Goal: Communication & Community: Answer question/provide support

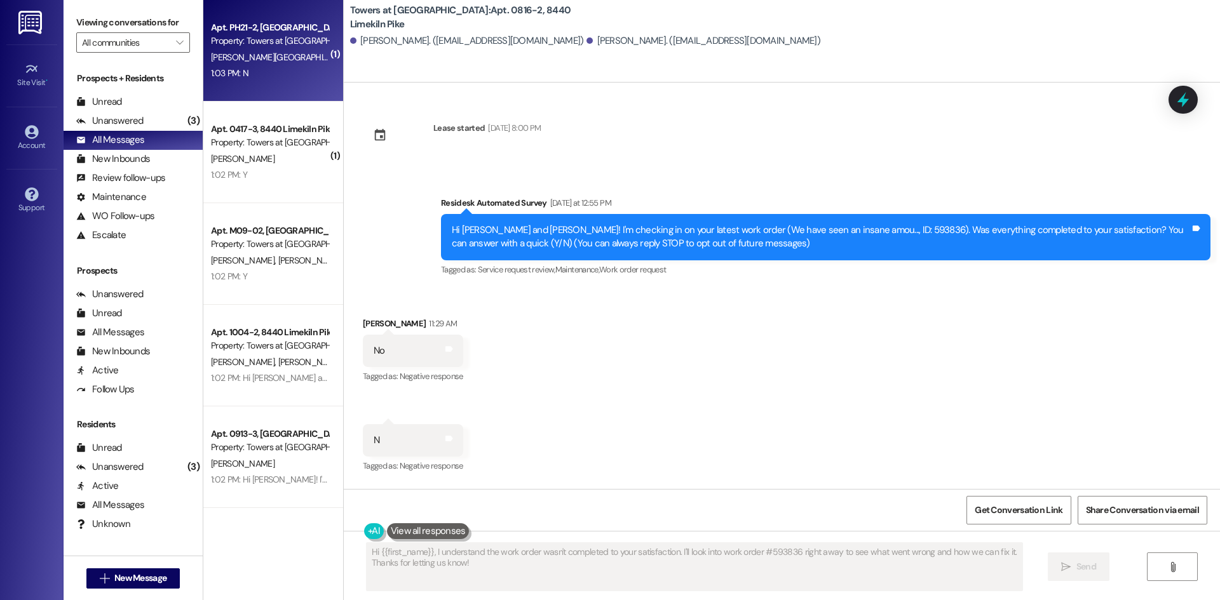
click at [261, 46] on div "Property: Towers at [GEOGRAPHIC_DATA]" at bounding box center [270, 40] width 118 height 13
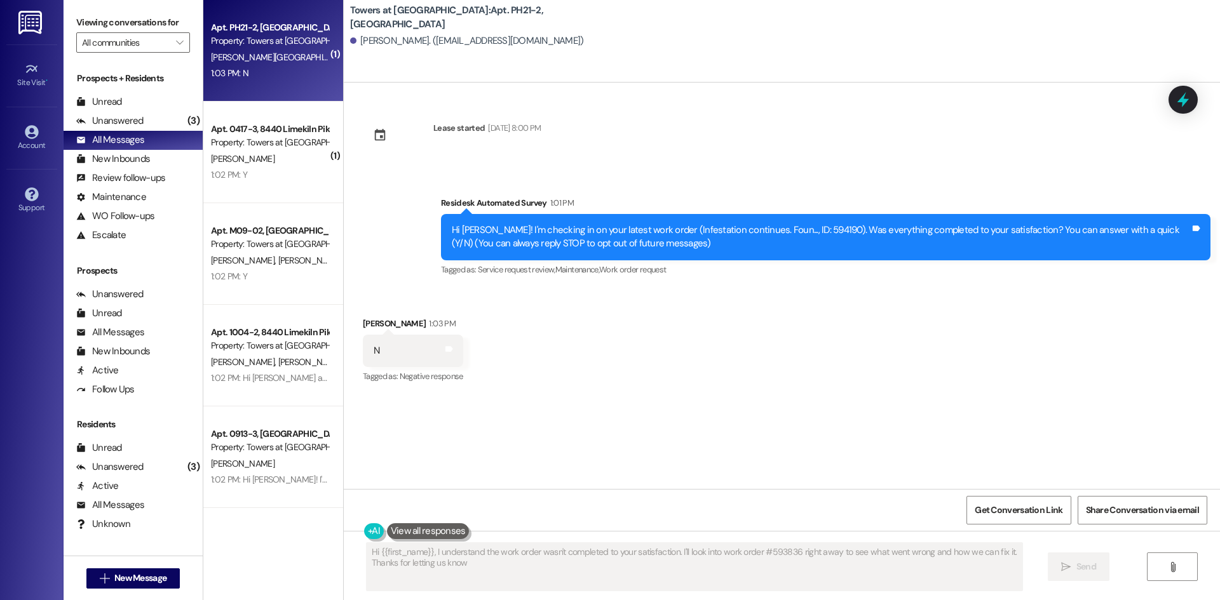
type textarea "Hi {{first_name}}, I understand the work order wasn't completed to your satisfa…"
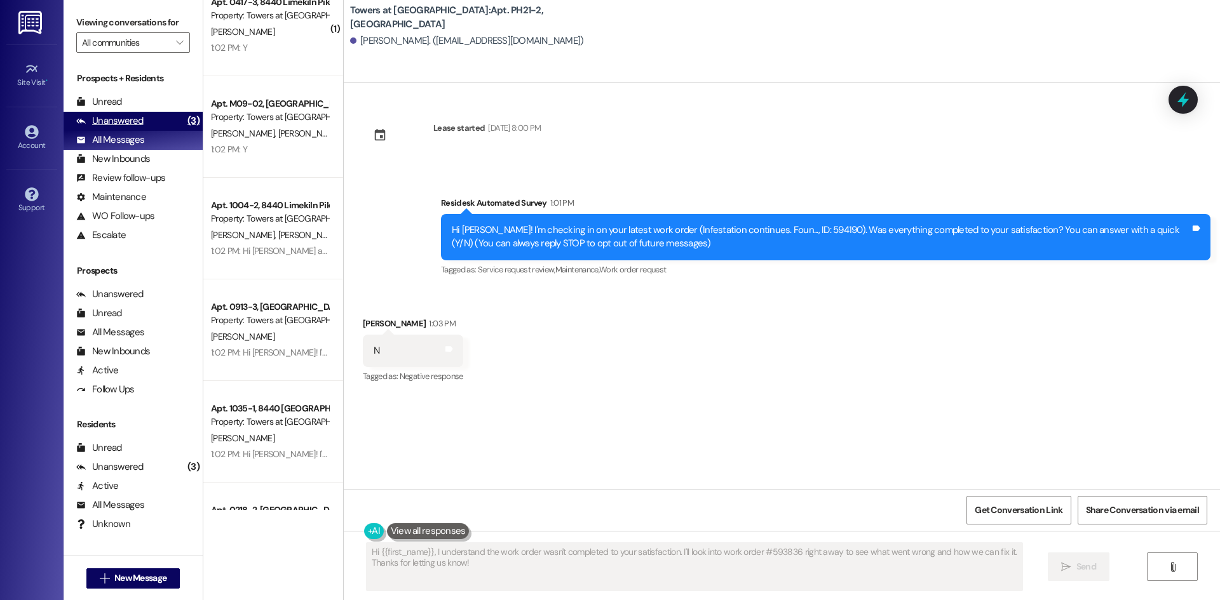
click at [127, 116] on div "Unanswered" at bounding box center [109, 120] width 67 height 13
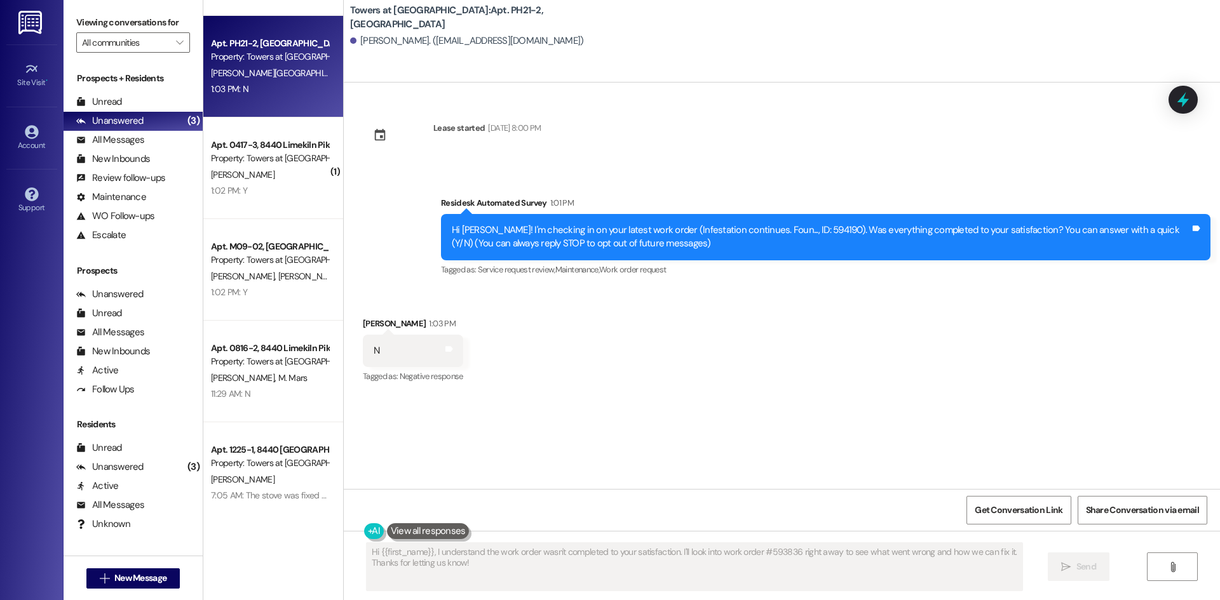
scroll to position [0, 0]
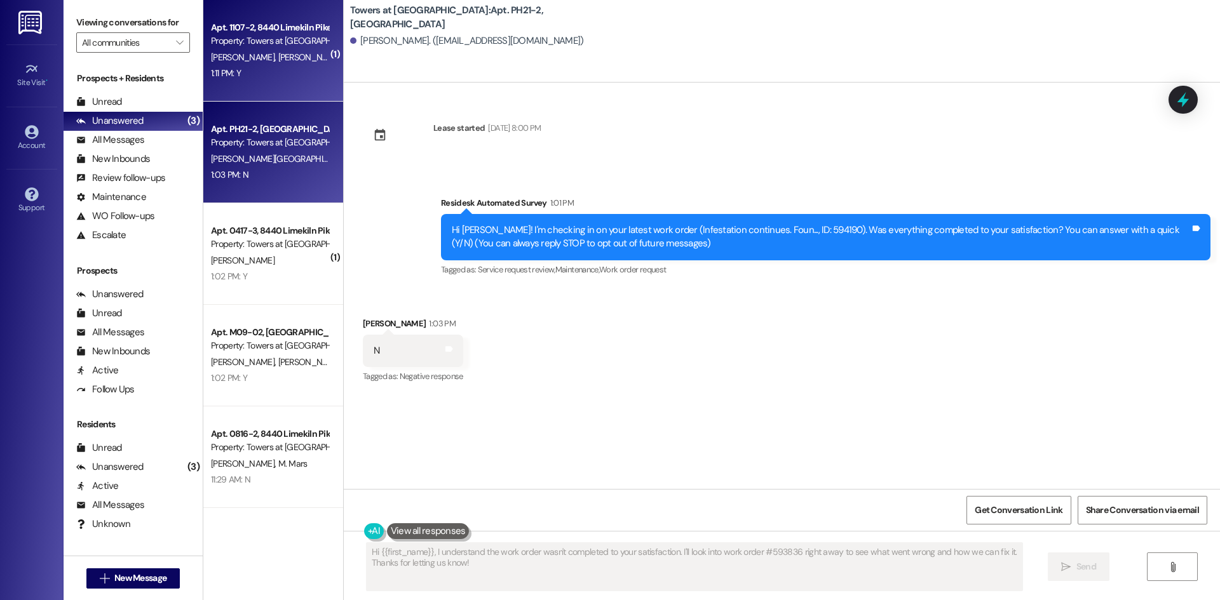
click at [225, 86] on div "Apt. 1107-2, [GEOGRAPHIC_DATA] Property: Towers at [GEOGRAPHIC_DATA] [PERSON_NA…" at bounding box center [273, 51] width 140 height 102
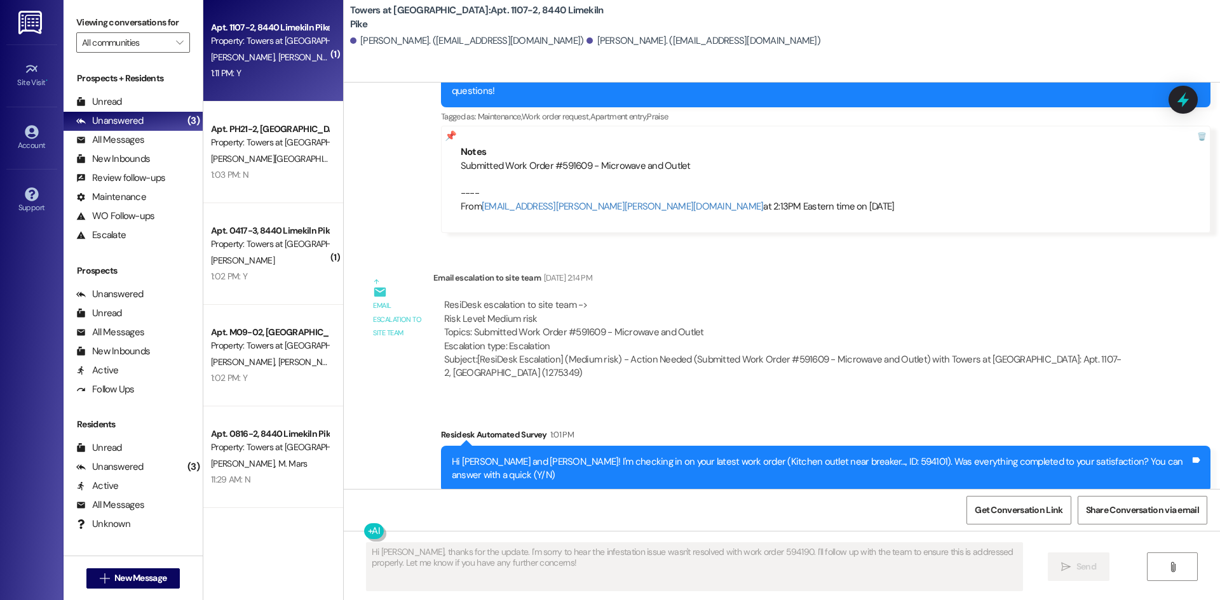
scroll to position [2952, 0]
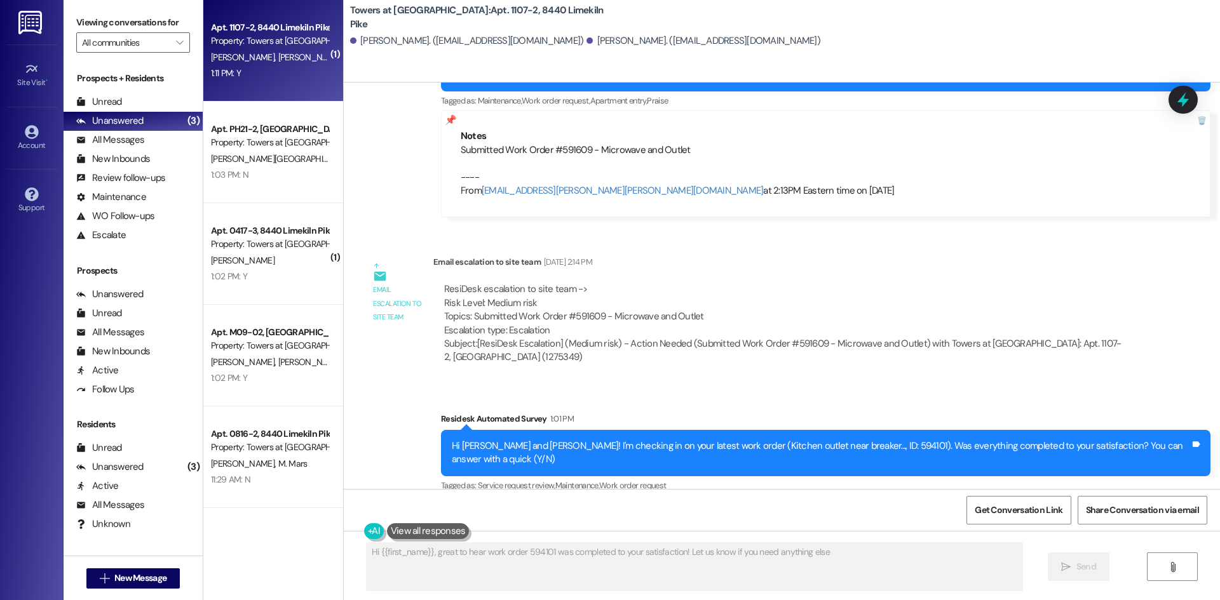
type textarea "Hi {{first_name}}, great to hear work order 594101 was completed to your satisf…"
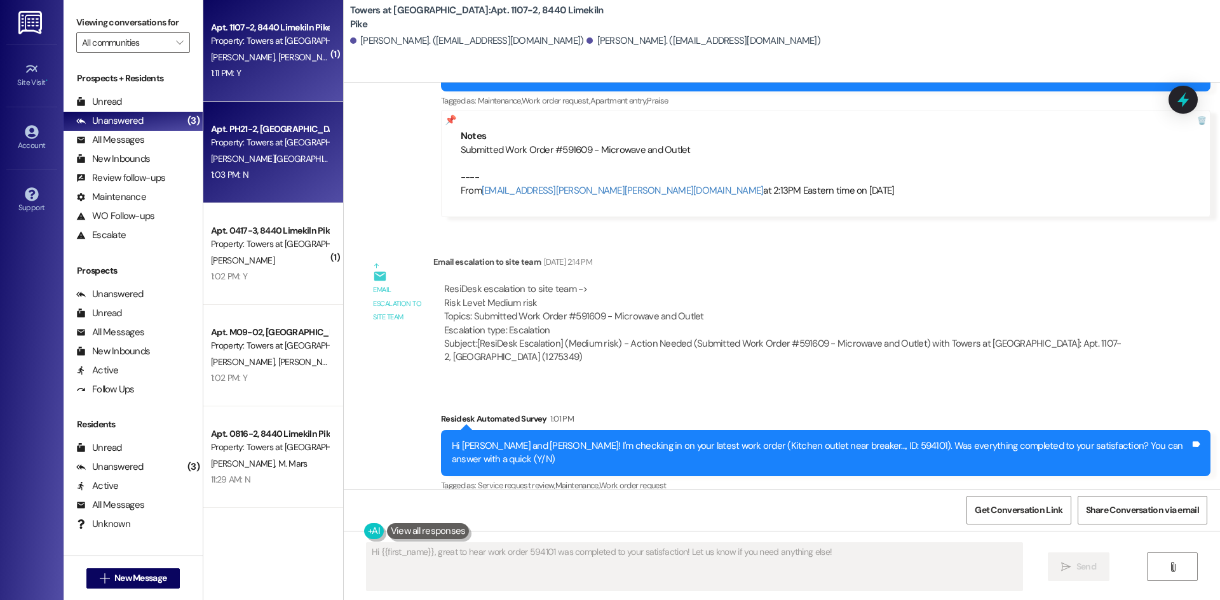
click at [243, 158] on div "[PERSON_NAME][GEOGRAPHIC_DATA]" at bounding box center [270, 159] width 120 height 16
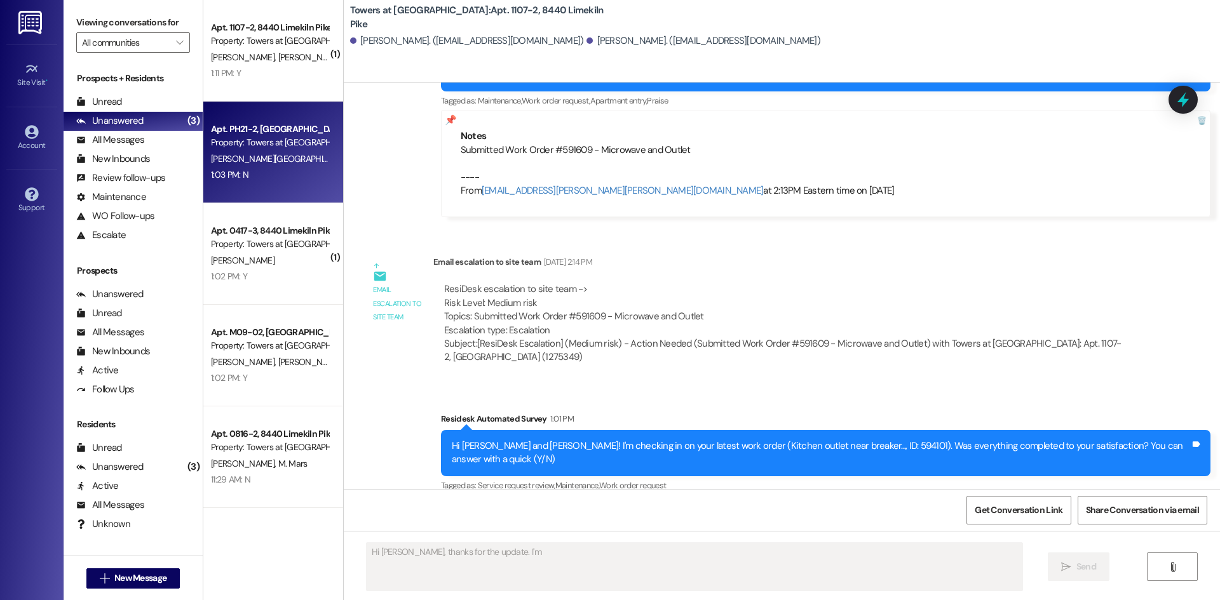
scroll to position [0, 0]
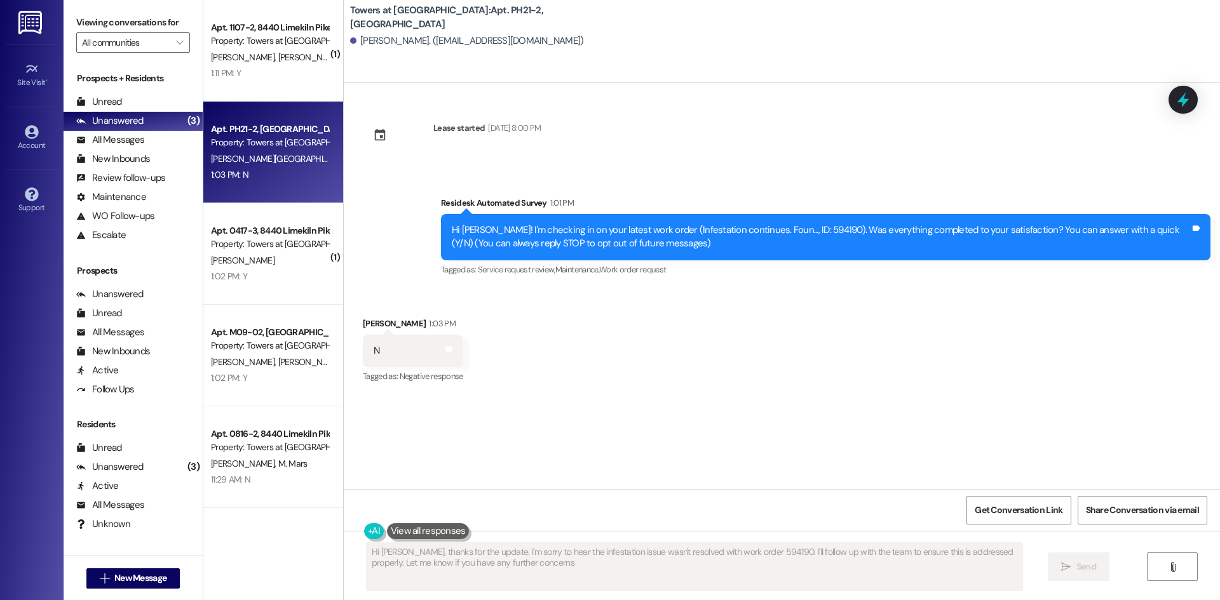
type textarea "Hi [PERSON_NAME], thanks for the update. I'm sorry to hear the infestation issu…"
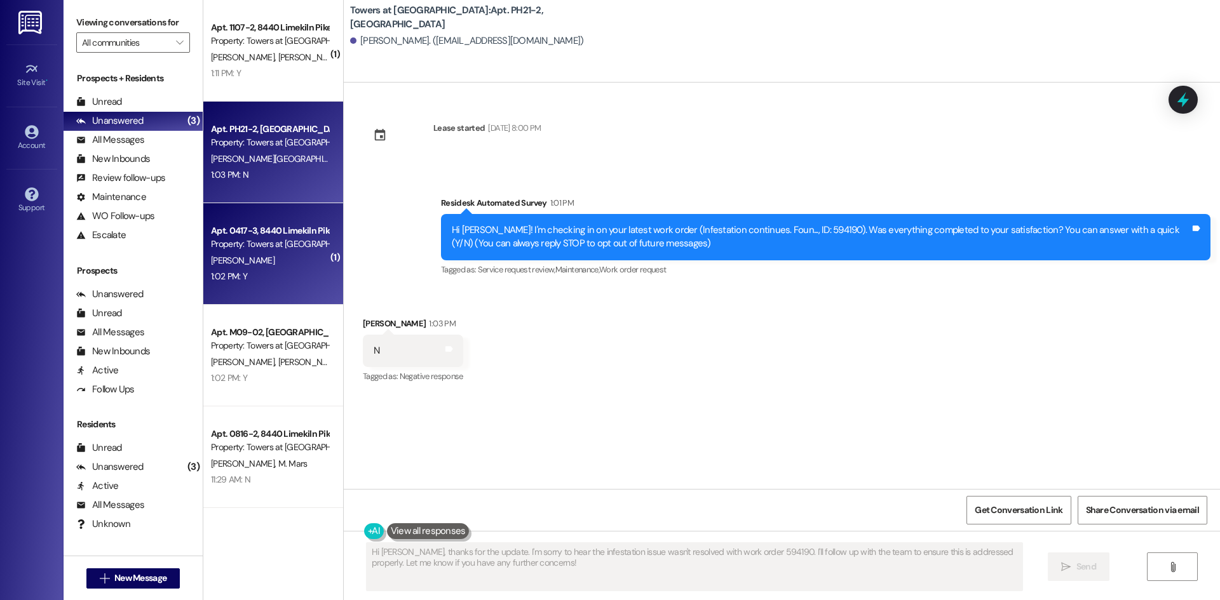
click at [216, 278] on div "1:02 PM: Y 1:02 PM: Y" at bounding box center [229, 276] width 36 height 11
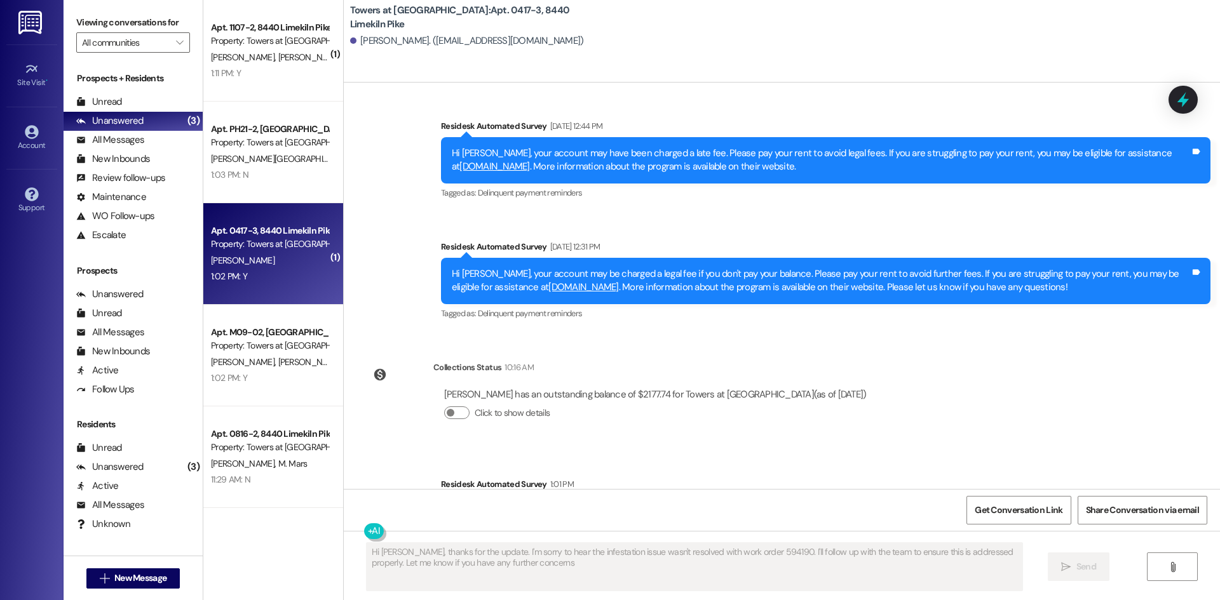
type textarea "Hi [PERSON_NAME], thanks for the update. I'm sorry to hear the infestation issu…"
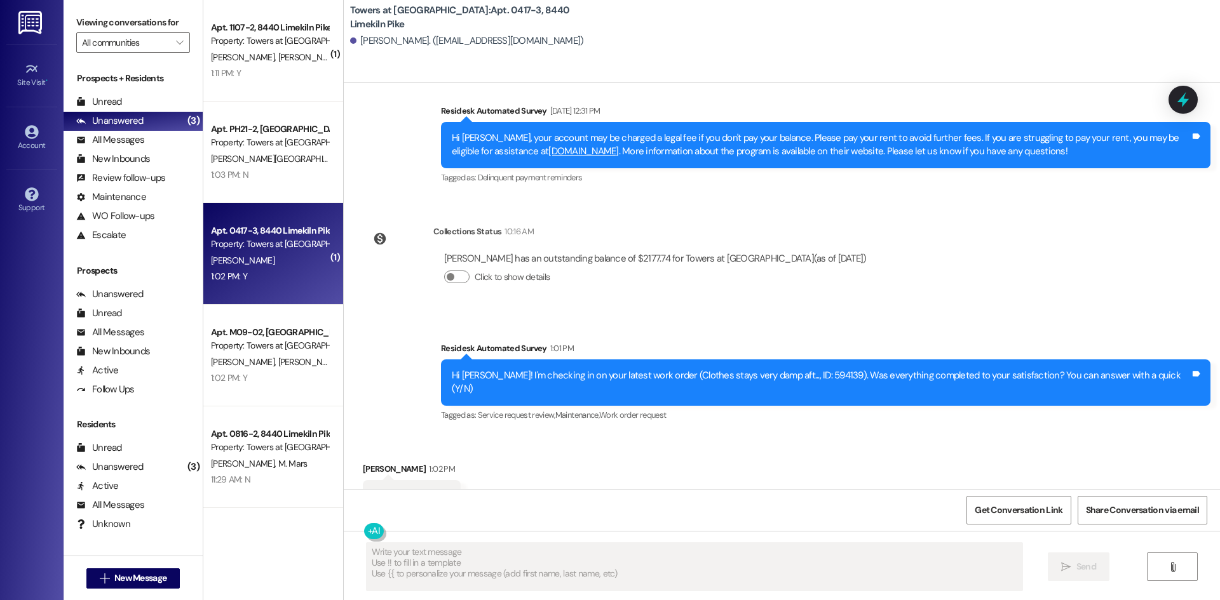
scroll to position [1284, 0]
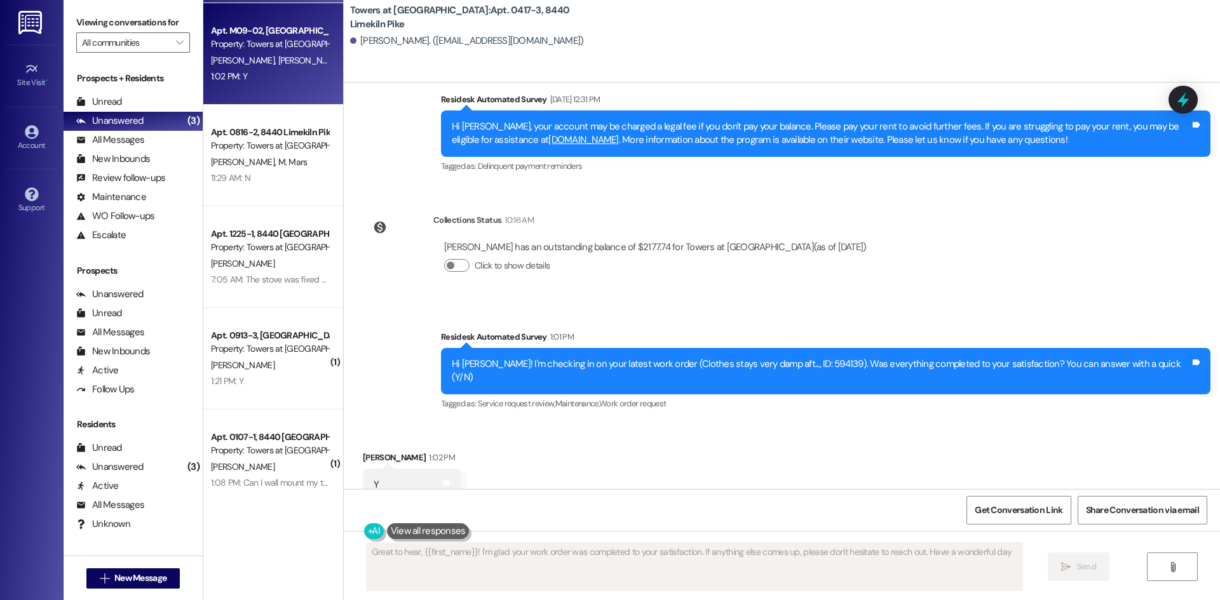
type textarea "Great to hear, {{first_name}}! I'm glad your work order was completed to your s…"
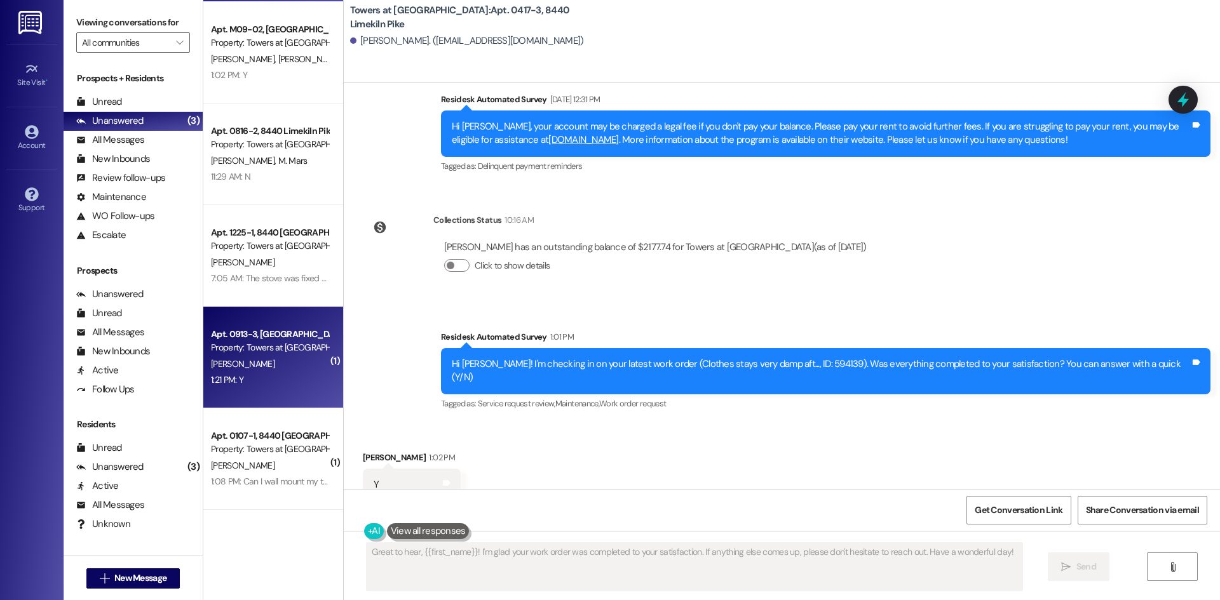
click at [239, 371] on div "[PERSON_NAME]" at bounding box center [270, 364] width 120 height 16
type textarea "Fetching suggested responses. Please feel free to read through the conversation…"
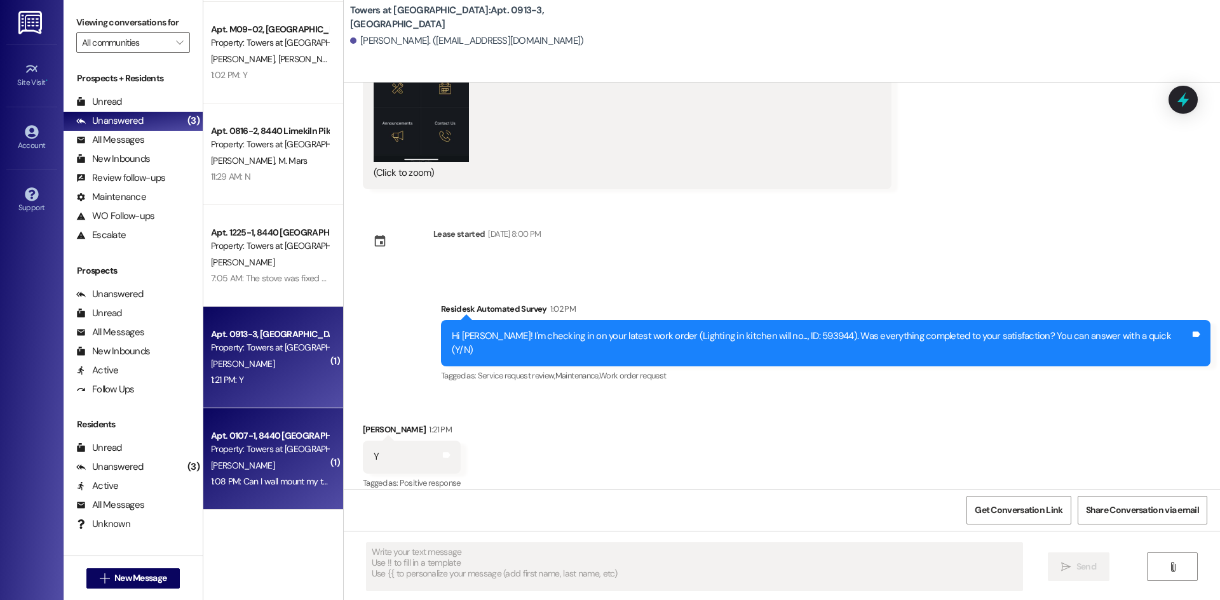
click at [253, 447] on div "Property: Towers at [GEOGRAPHIC_DATA]" at bounding box center [270, 449] width 118 height 13
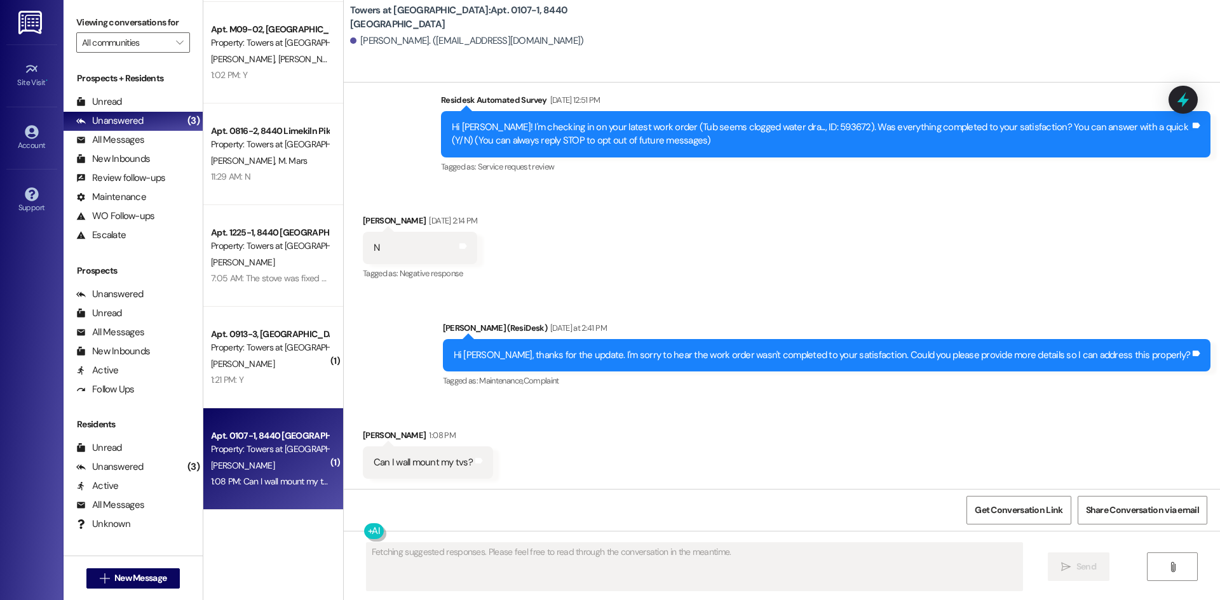
scroll to position [103, 0]
type textarea "Hi [PERSON_NAME]! I'm happy to look into whether you can wall mount your TVs. I…"
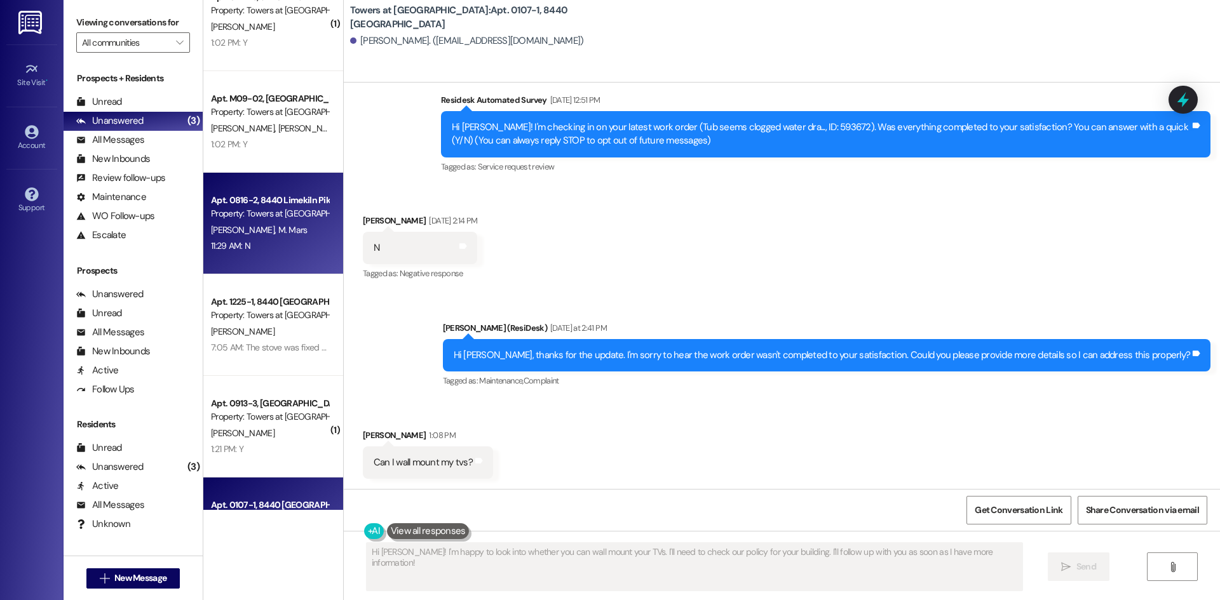
scroll to position [303, 0]
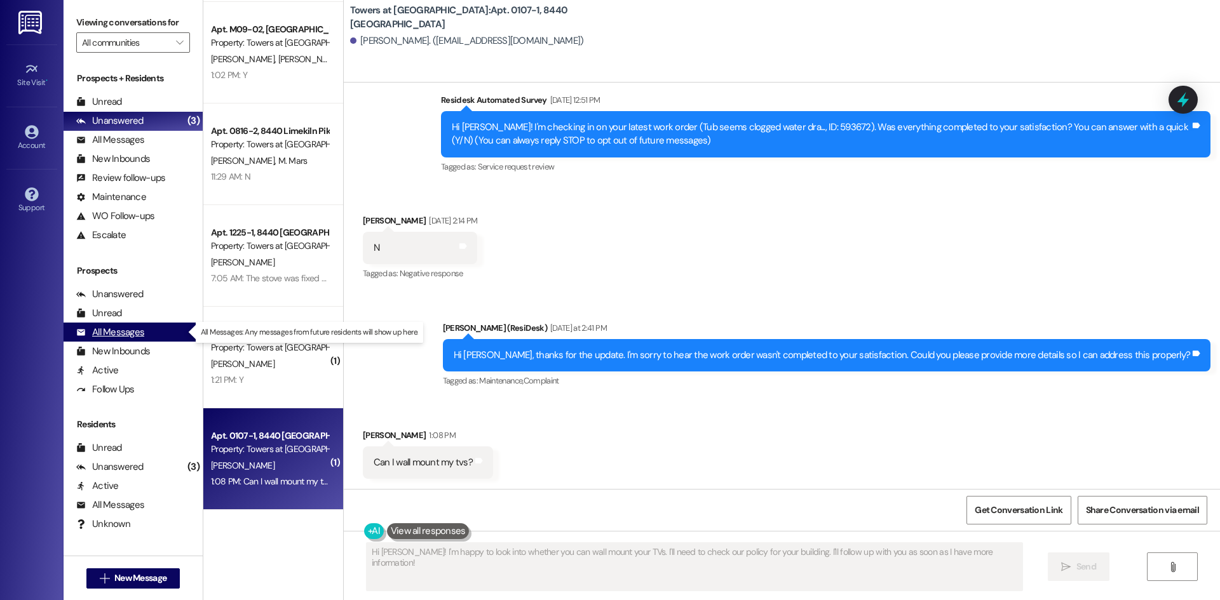
click at [109, 335] on div "All Messages" at bounding box center [110, 332] width 68 height 13
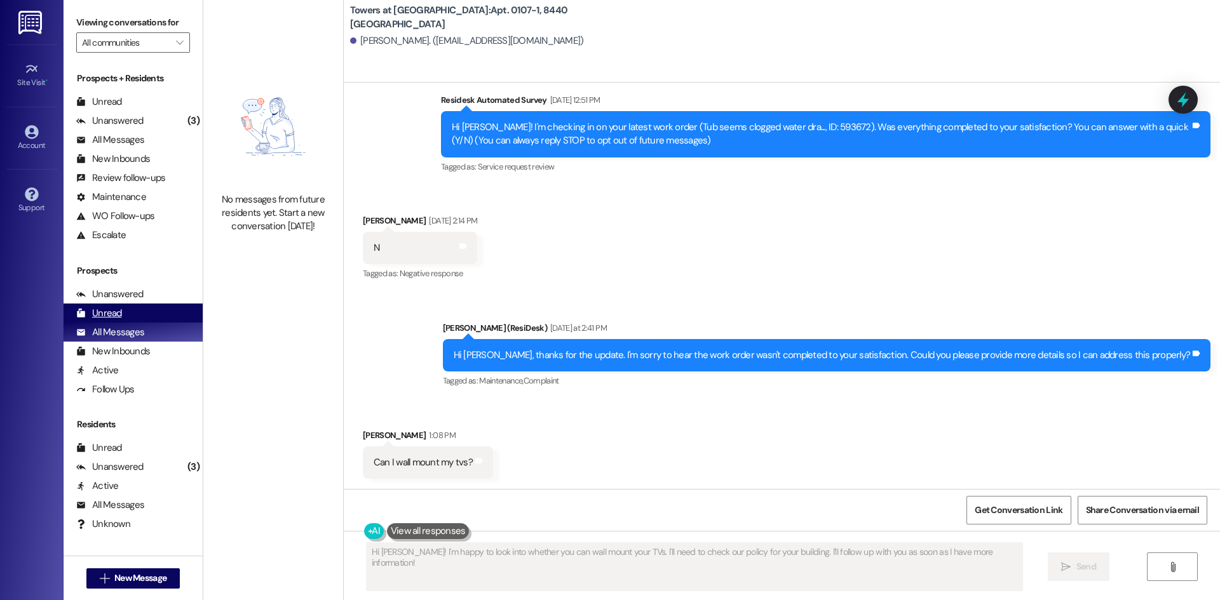
click at [112, 316] on div "Unread" at bounding box center [99, 313] width 46 height 13
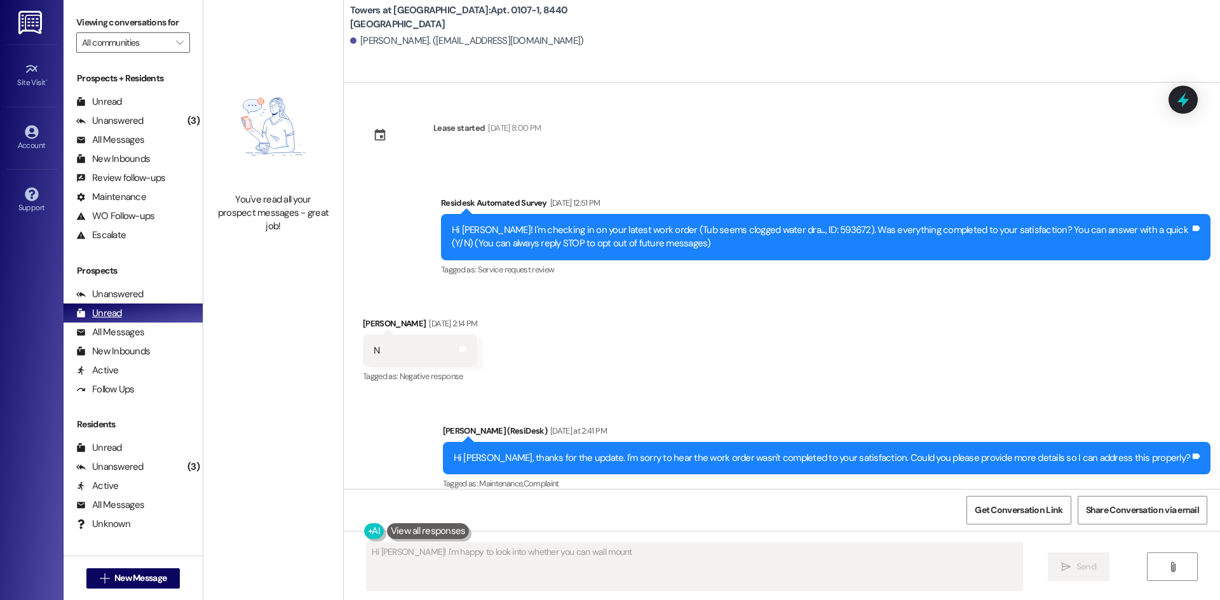
scroll to position [102, 0]
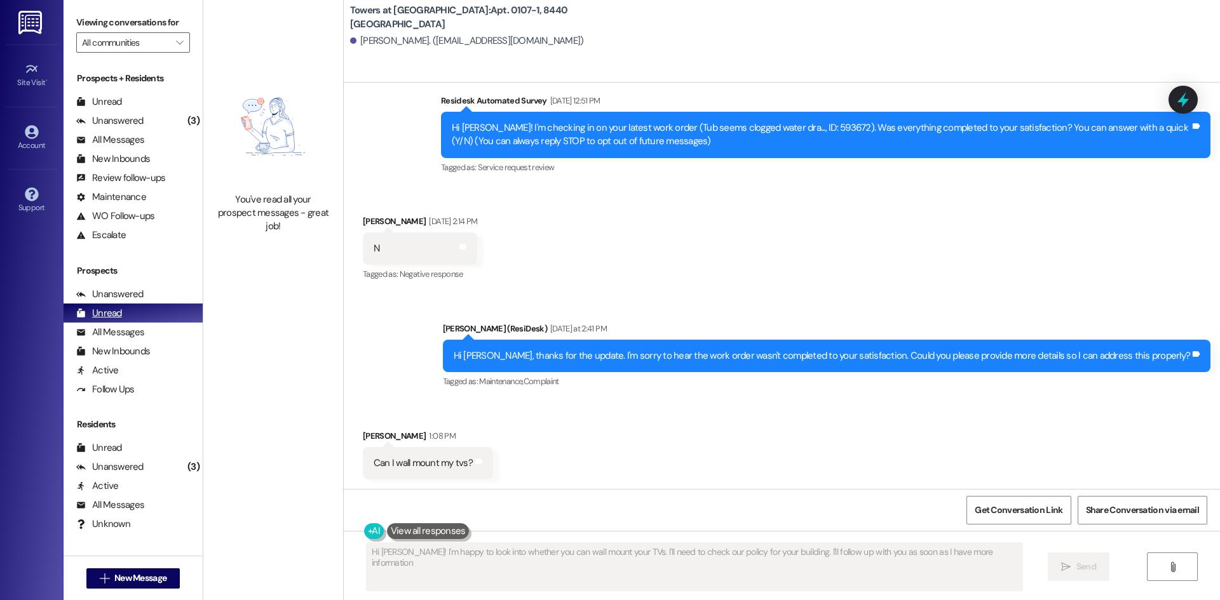
type textarea "Hi [PERSON_NAME]! I'm happy to look into whether you can wall mount your TVs. I…"
